Goal: Task Accomplishment & Management: Complete application form

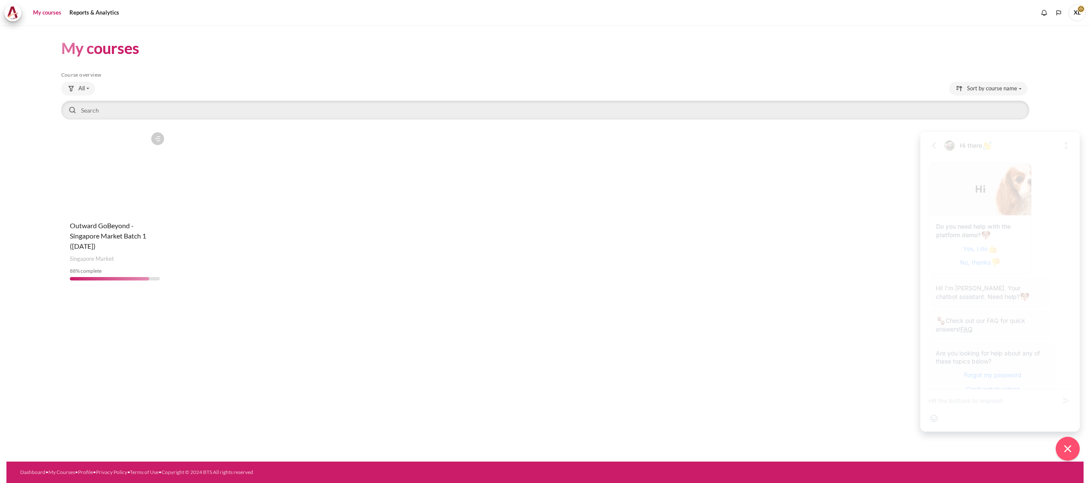
scroll to position [172, 0]
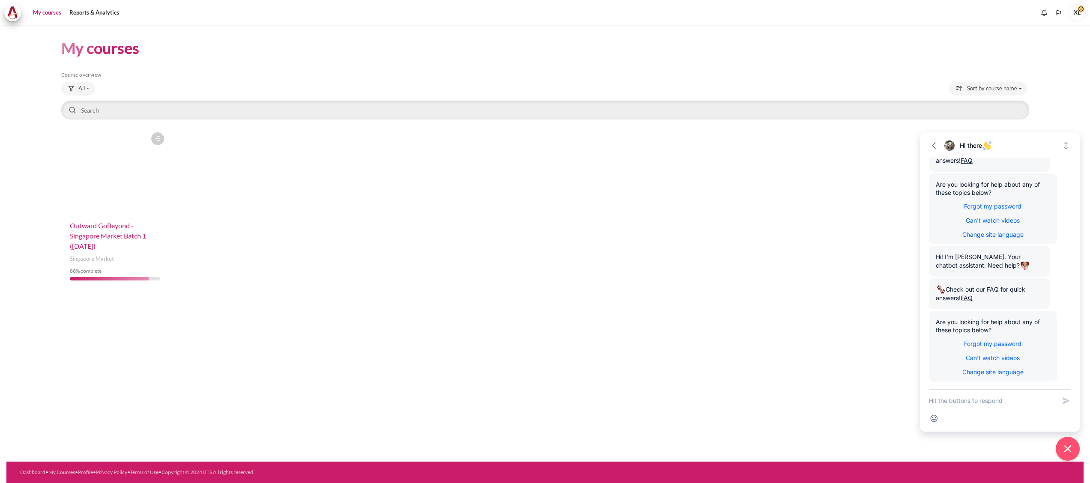
click at [91, 236] on span "Outward GoBeyond - Singapore Market Batch 1 ([DATE])" at bounding box center [108, 235] width 76 height 29
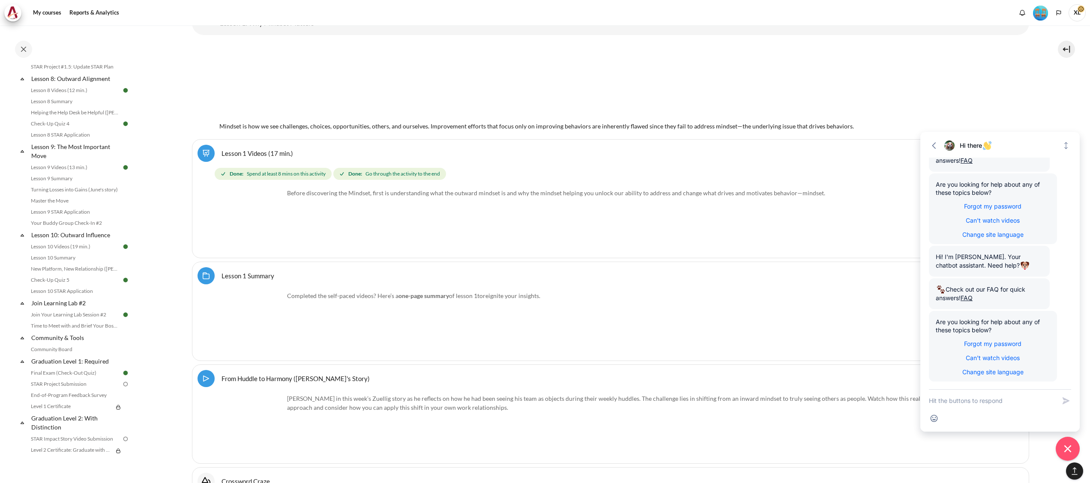
scroll to position [725, 0]
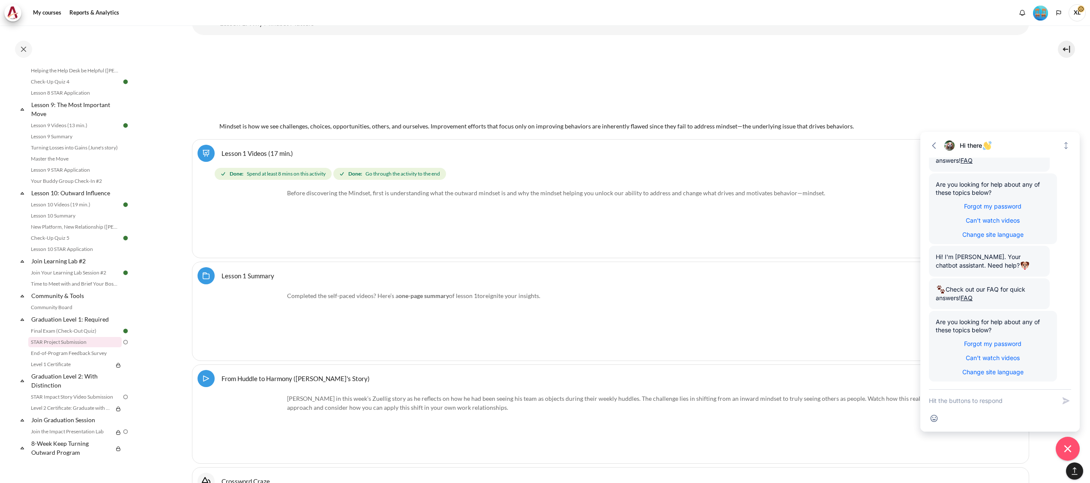
click at [75, 340] on link "STAR Project Submission" at bounding box center [74, 342] width 93 height 10
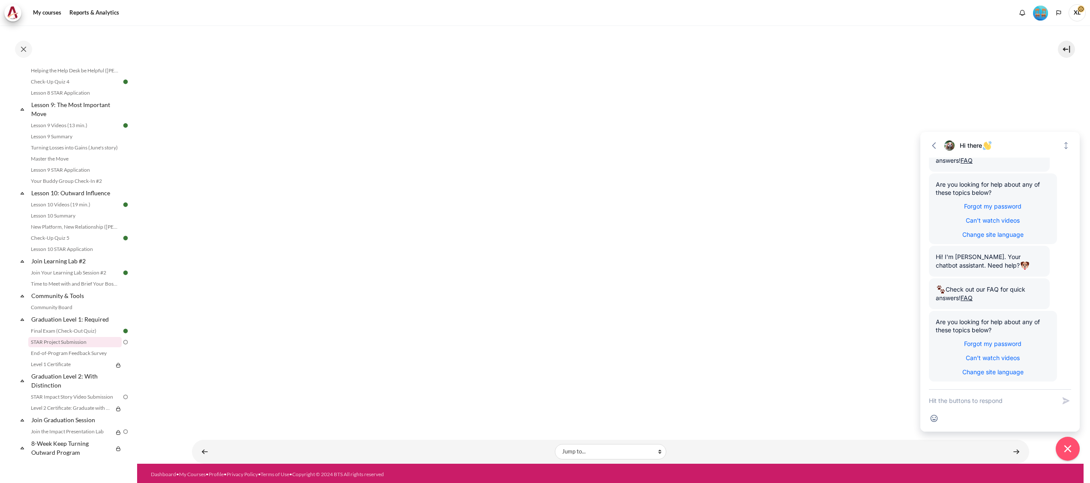
scroll to position [272, 0]
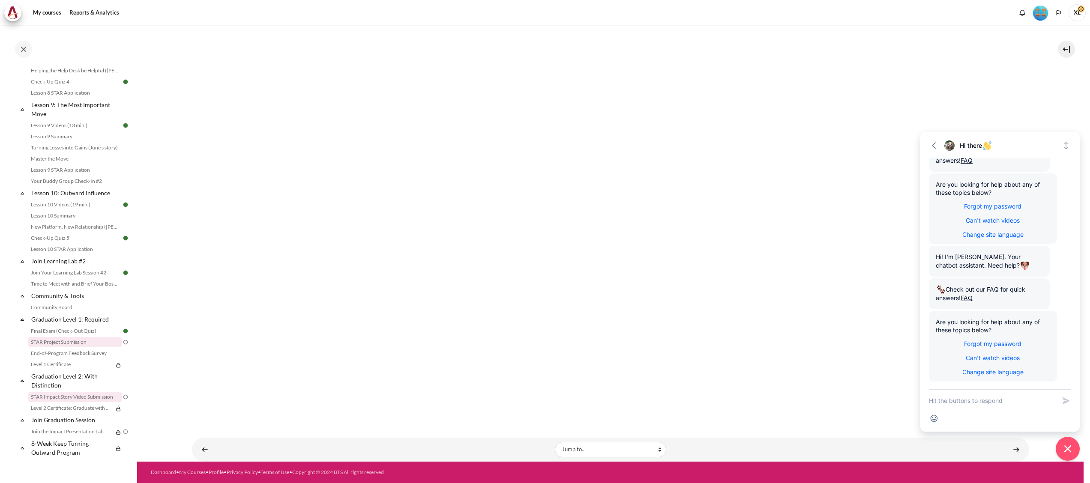
click at [86, 399] on link "STAR Impact Story Video Submission" at bounding box center [74, 397] width 93 height 10
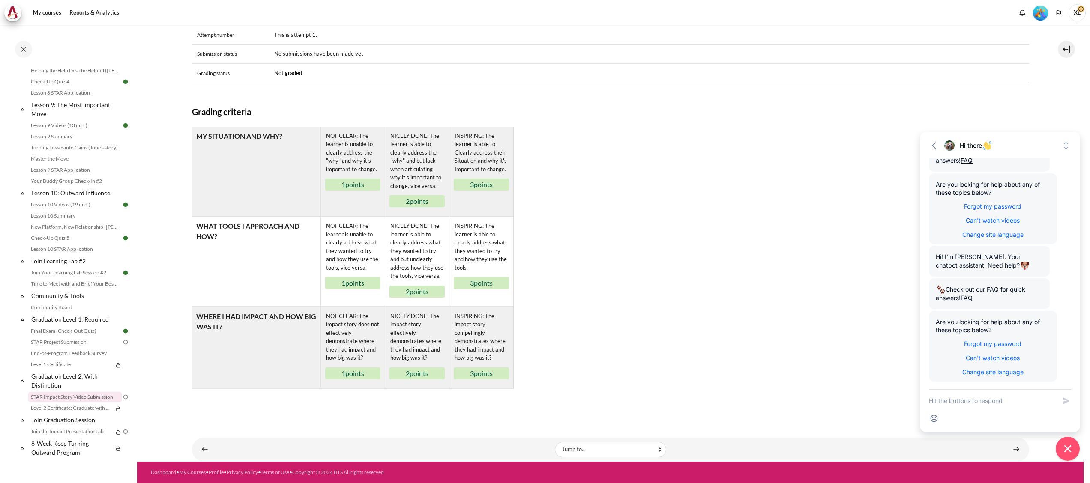
scroll to position [149, 0]
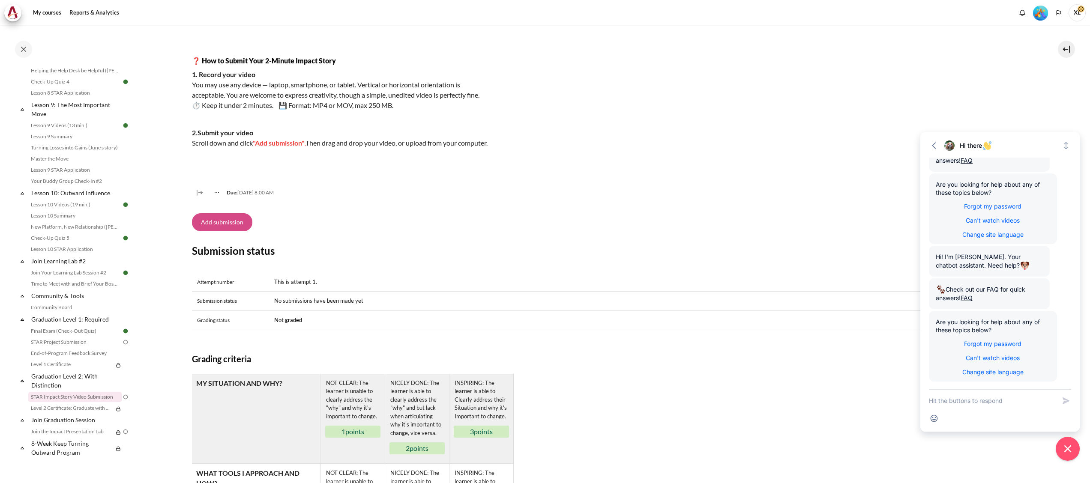
click at [229, 231] on button "Add submission" at bounding box center [222, 222] width 60 height 18
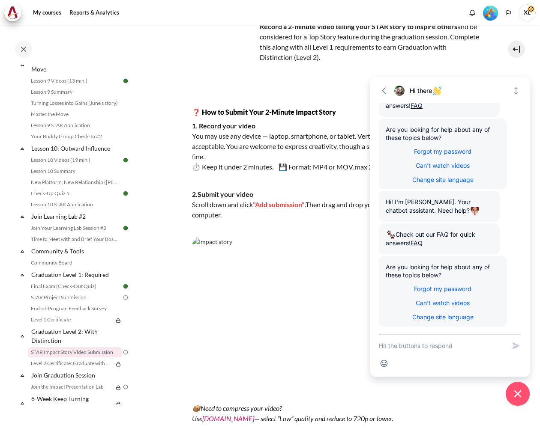
scroll to position [171, 0]
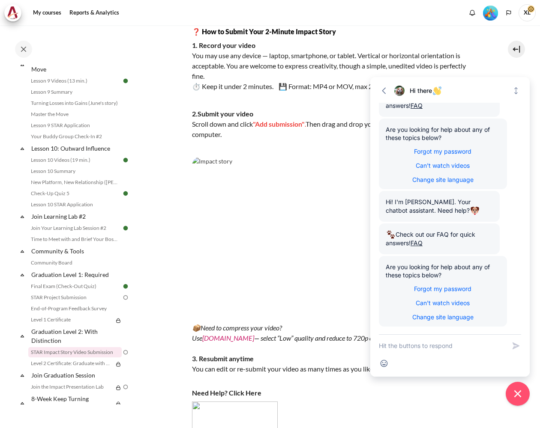
click at [290, 205] on img "Content" at bounding box center [335, 238] width 287 height 162
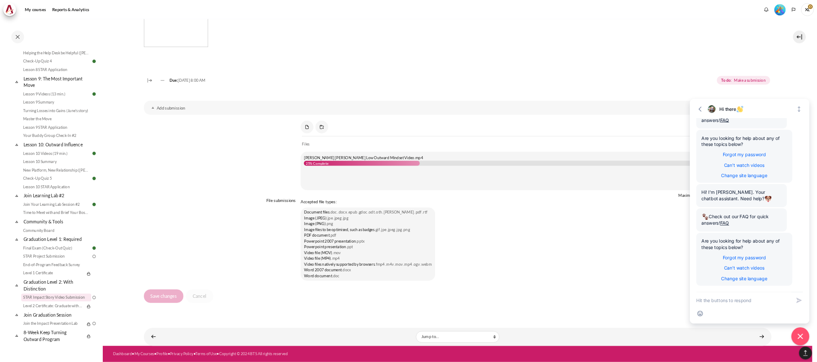
scroll to position [170, 0]
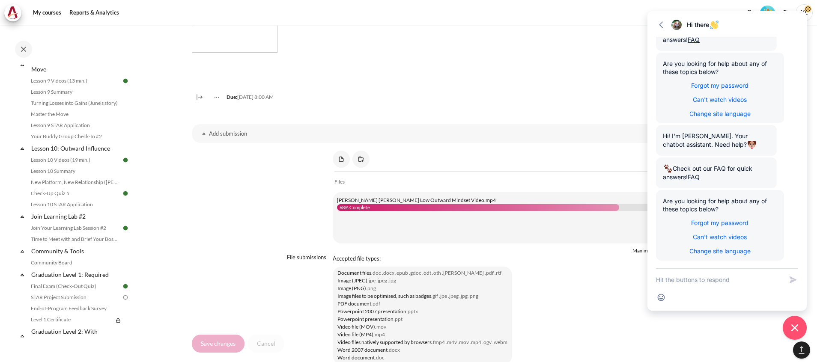
click at [618, 335] on div "Save changes Cancel" at bounding box center [474, 344] width 565 height 19
click at [799, 330] on icon "Close chat widget" at bounding box center [795, 328] width 13 height 13
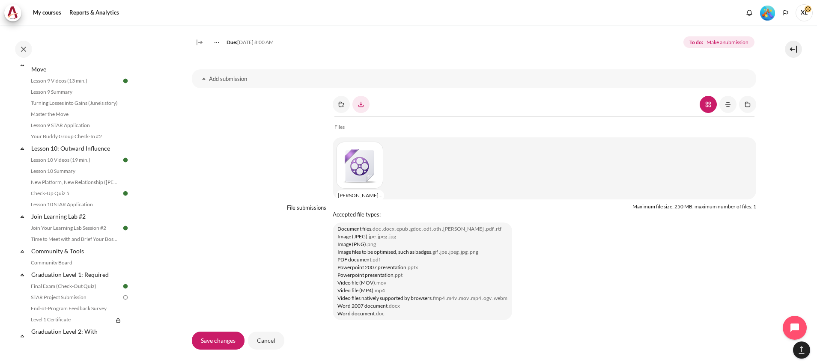
scroll to position [727, 0]
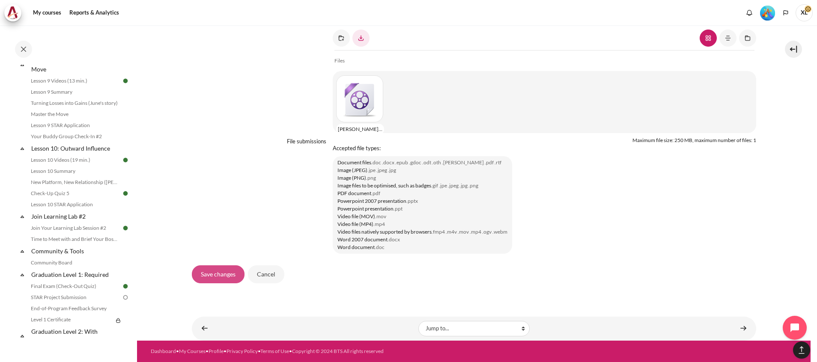
click at [211, 276] on input "Save changes" at bounding box center [218, 275] width 53 height 18
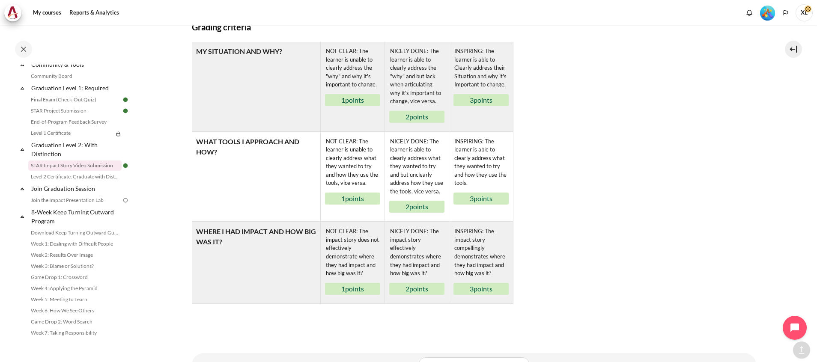
scroll to position [581, 0]
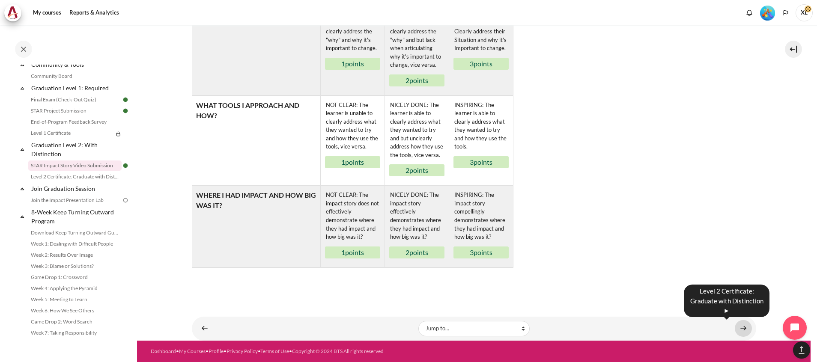
click at [735, 327] on link "Content" at bounding box center [743, 328] width 17 height 17
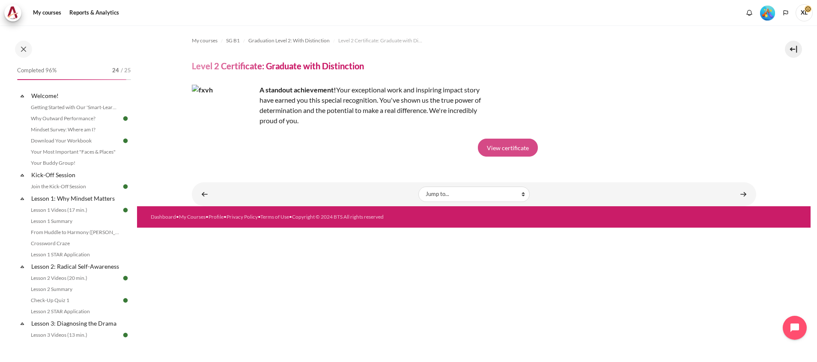
click at [517, 146] on link "View certificate" at bounding box center [508, 148] width 60 height 18
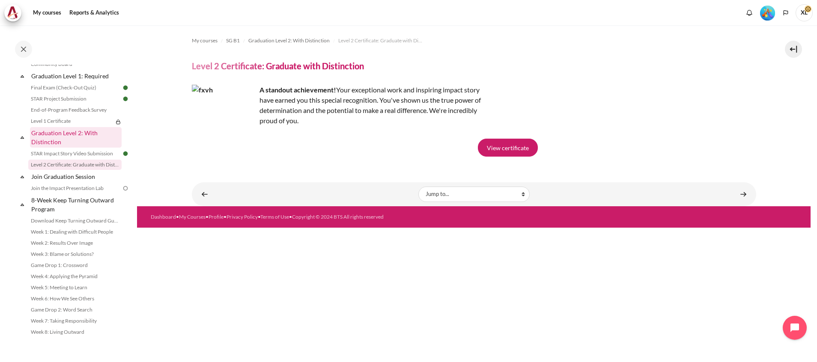
scroll to position [960, 0]
click at [77, 154] on link "STAR Impact Story Video Submission" at bounding box center [74, 154] width 93 height 10
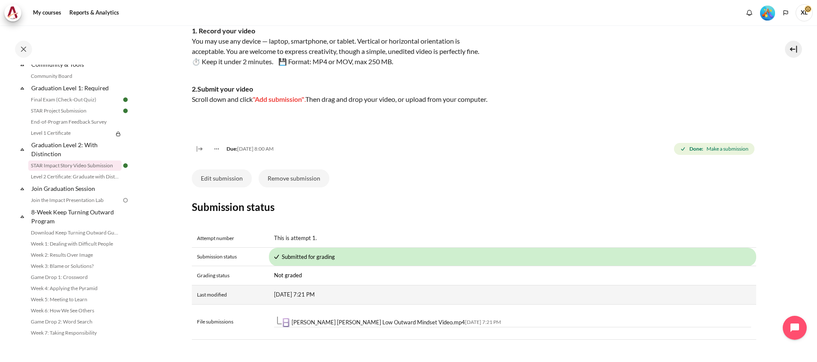
scroll to position [386, 0]
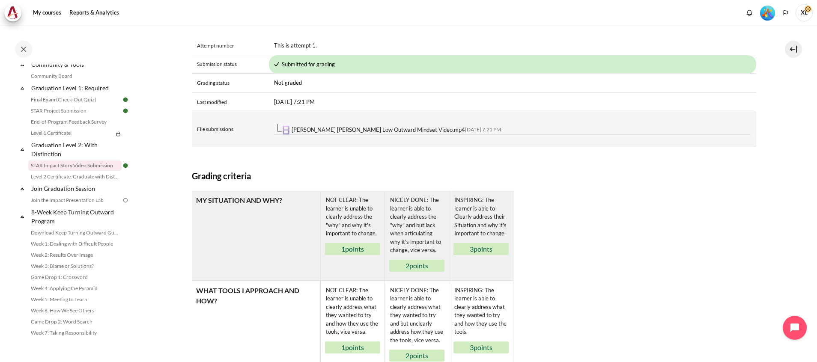
click at [359, 133] on link "Xiao Min Mindy Low Outward Mindset Video.mp4" at bounding box center [378, 129] width 173 height 7
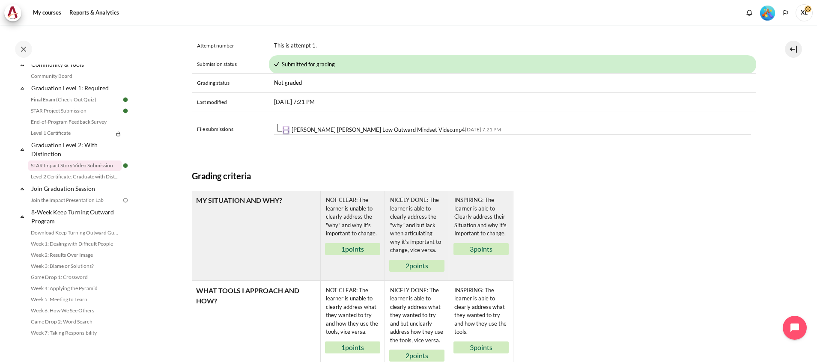
scroll to position [257, 0]
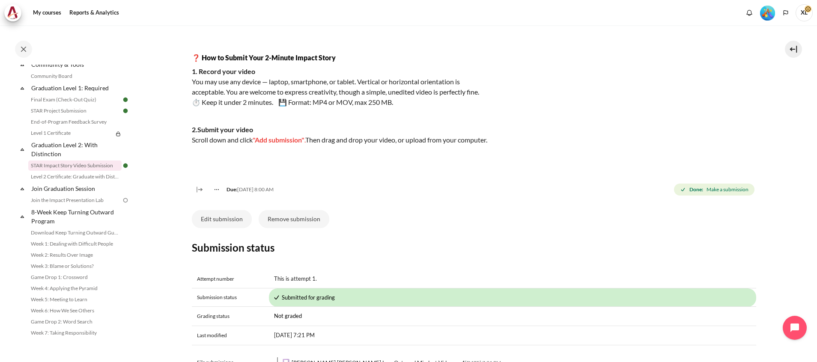
scroll to position [0, 0]
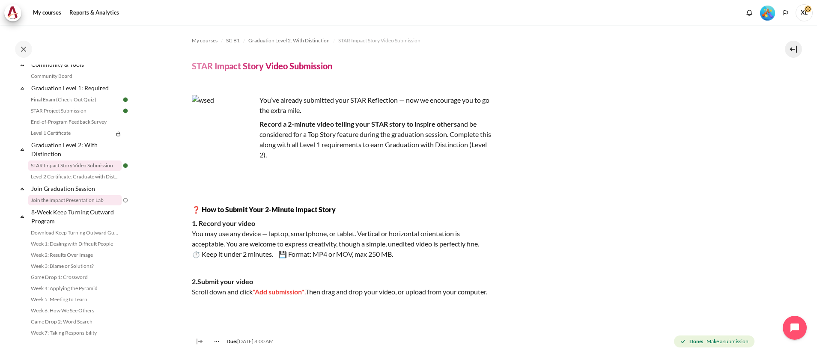
click at [72, 206] on link "Join the Impact Presentation Lab" at bounding box center [74, 200] width 93 height 10
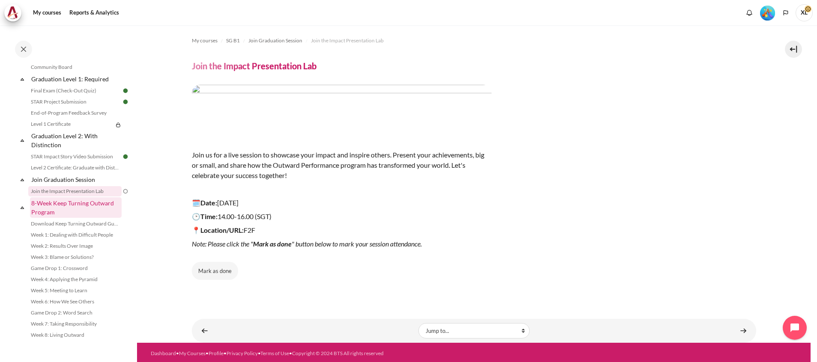
scroll to position [895, 0]
